Goal: Manage account settings

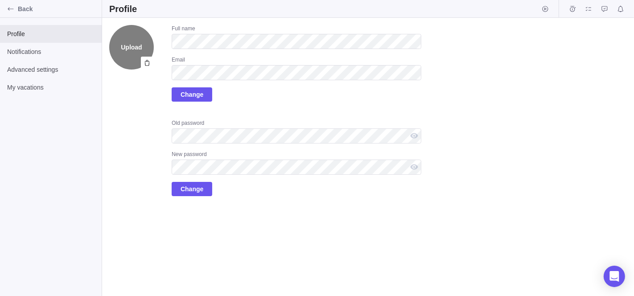
click at [129, 49] on label "Upload" at bounding box center [131, 47] width 45 height 45
click at [0, 0] on input "Upload" at bounding box center [0, 0] width 0 height 0
click at [126, 62] on label "Upload" at bounding box center [131, 47] width 45 height 45
click at [0, 0] on input "Upload" at bounding box center [0, 0] width 0 height 0
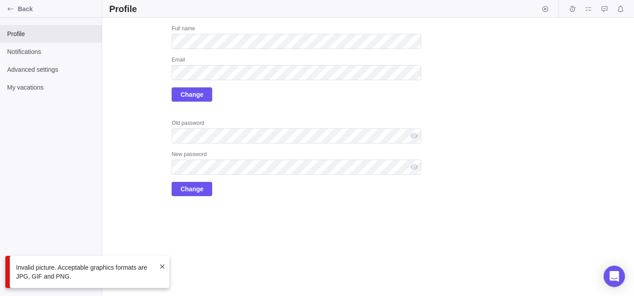
click at [606, 102] on div "Upload Full name Email Change Old password New password Change" at bounding box center [368, 157] width 532 height 278
click at [134, 62] on label "Upload" at bounding box center [131, 47] width 45 height 45
click at [0, 0] on input "Upload" at bounding box center [0, 0] width 0 height 0
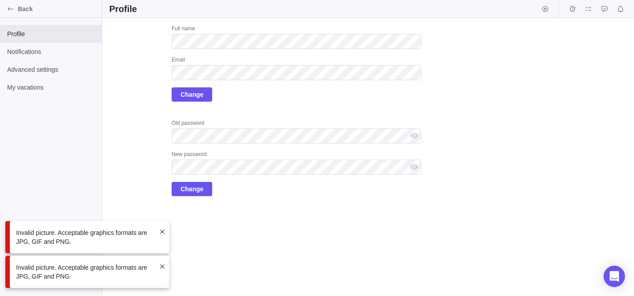
click at [155, 118] on div "Upload Full name Email Change Old password New password Change" at bounding box center [265, 110] width 312 height 171
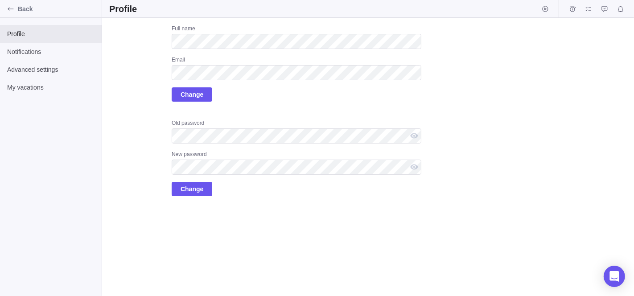
click at [424, 89] on div "Upload Full name Email Change Old password New password Change" at bounding box center [368, 157] width 532 height 278
click at [12, 9] on icon "Back" at bounding box center [11, 8] width 6 height 3
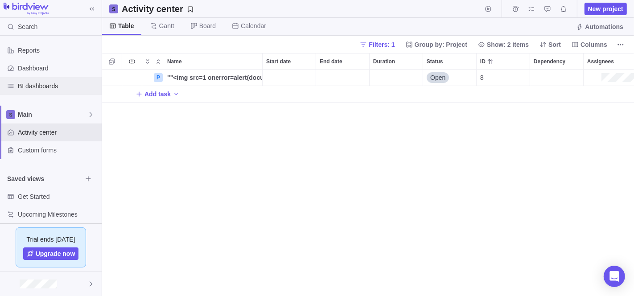
scroll to position [43, 0]
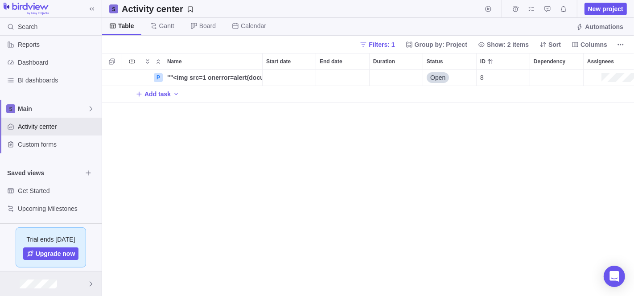
click at [9, 284] on img at bounding box center [10, 284] width 11 height 0
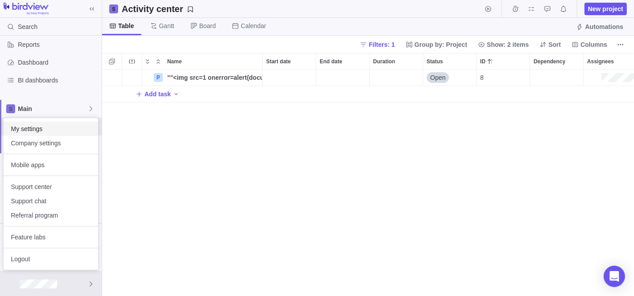
click at [33, 125] on span "My settings" at bounding box center [51, 128] width 80 height 9
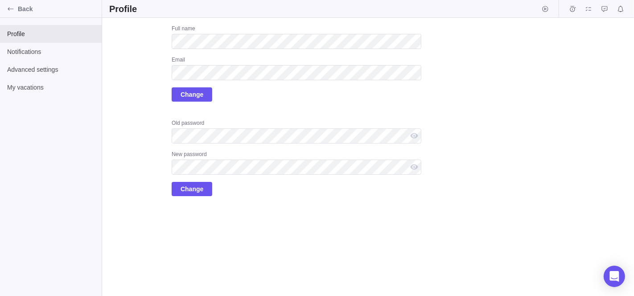
drag, startPoint x: 140, startPoint y: 35, endPoint x: 106, endPoint y: 126, distance: 97.4
click at [106, 126] on div "Upload Full name Email Change Old password New password Change" at bounding box center [368, 157] width 532 height 278
drag, startPoint x: 125, startPoint y: 50, endPoint x: 117, endPoint y: 123, distance: 73.5
click at [117, 123] on div "Upload Full name Email Change Old password New password Change" at bounding box center [265, 110] width 312 height 171
click at [136, 45] on label "Upload" at bounding box center [131, 47] width 45 height 45
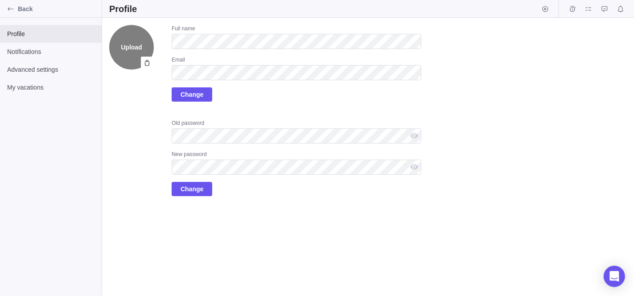
click at [0, 0] on input "Upload" at bounding box center [0, 0] width 0 height 0
click at [129, 44] on label "Upload" at bounding box center [131, 47] width 45 height 45
click at [0, 0] on input "Upload" at bounding box center [0, 0] width 0 height 0
